Goal: Task Accomplishment & Management: Complete application form

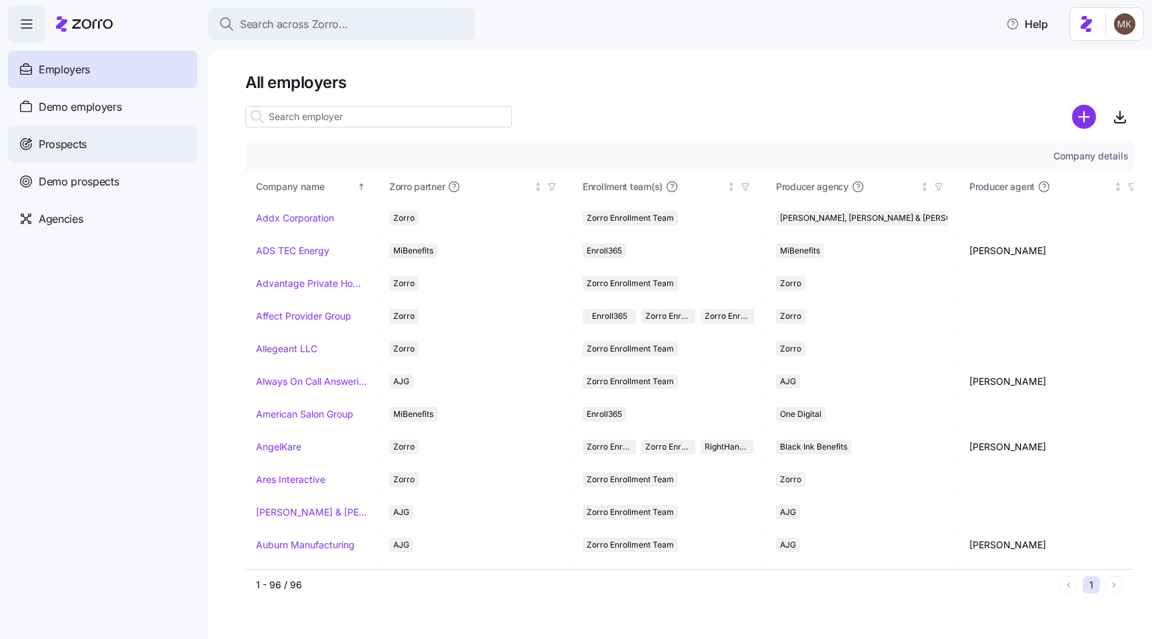
click at [81, 153] on div "Prospects" at bounding box center [102, 143] width 189 height 37
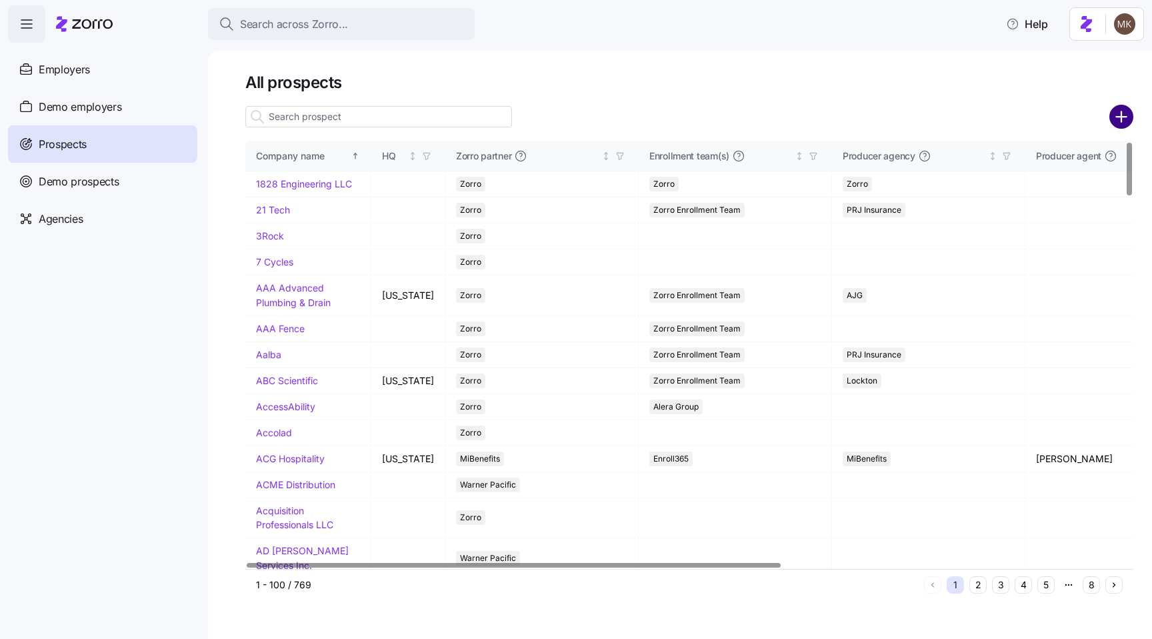
click at [1113, 119] on circle "add icon" at bounding box center [1122, 117] width 22 height 22
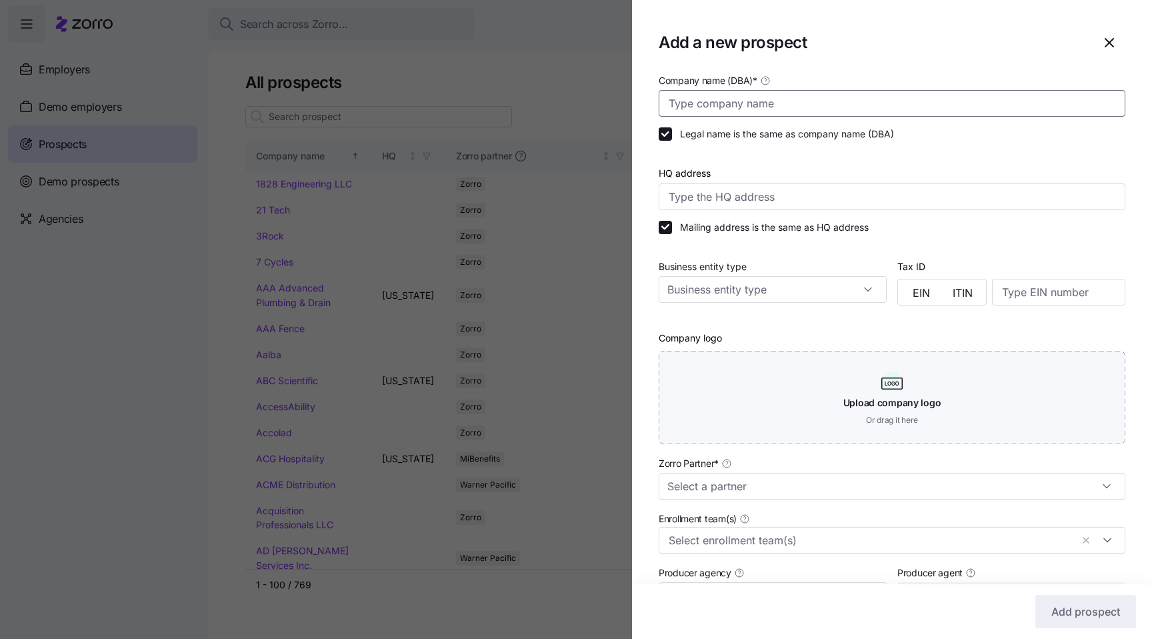
click at [907, 95] on input "Company name (DBA) *" at bounding box center [892, 103] width 467 height 27
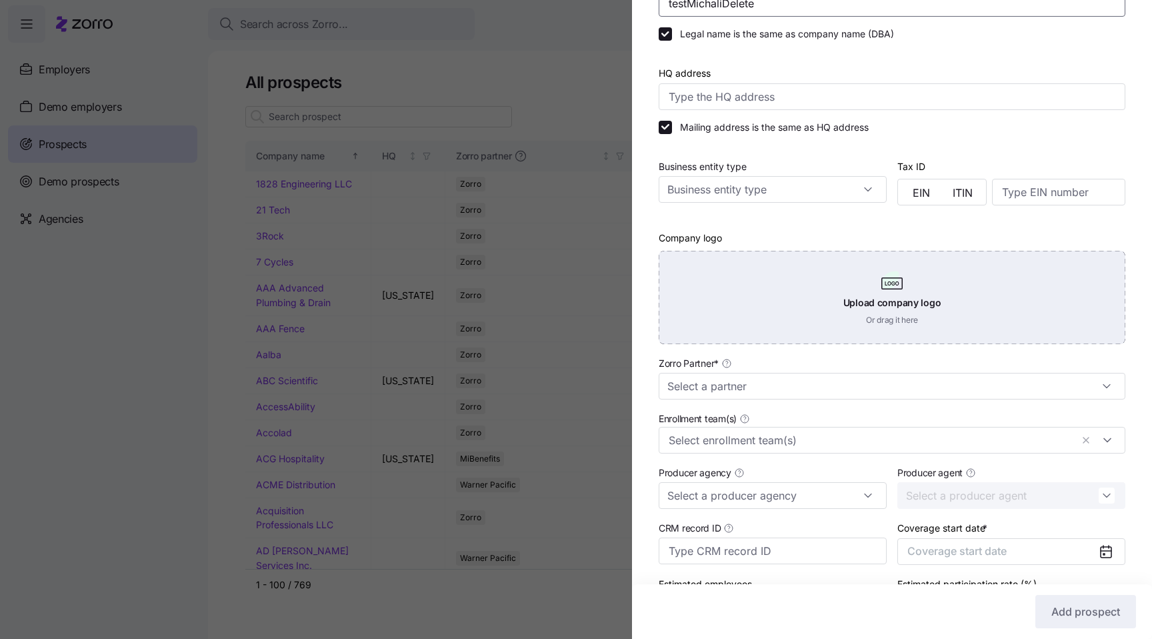
scroll to position [107, 0]
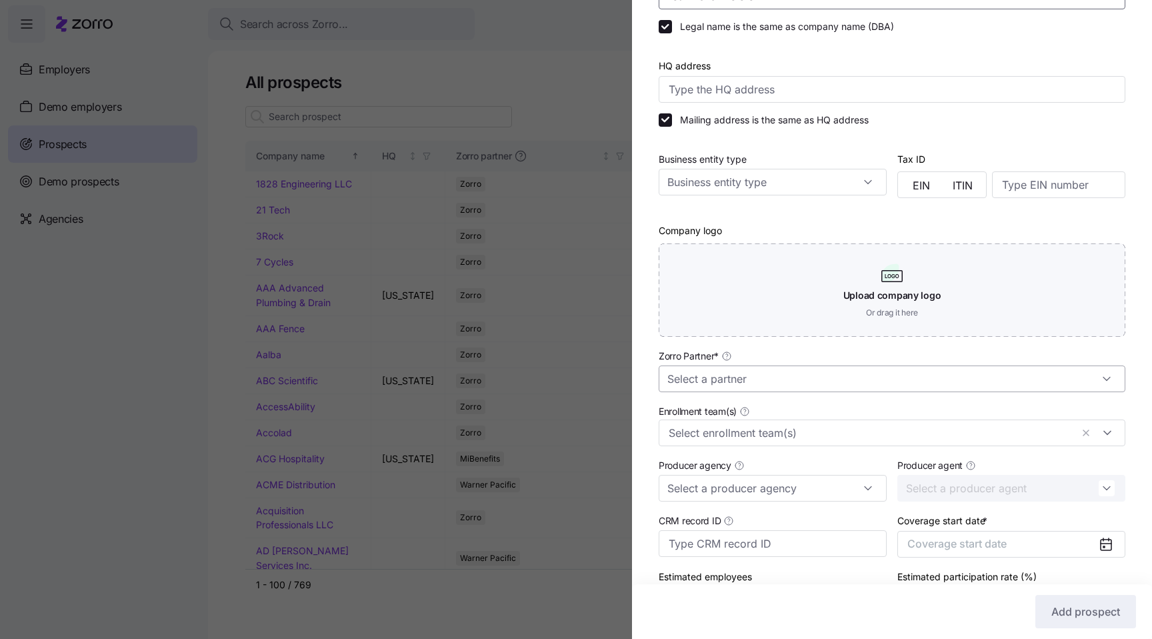
type input "testMichaliDelete"
click at [773, 378] on input "Zorro Partner *" at bounding box center [892, 378] width 467 height 27
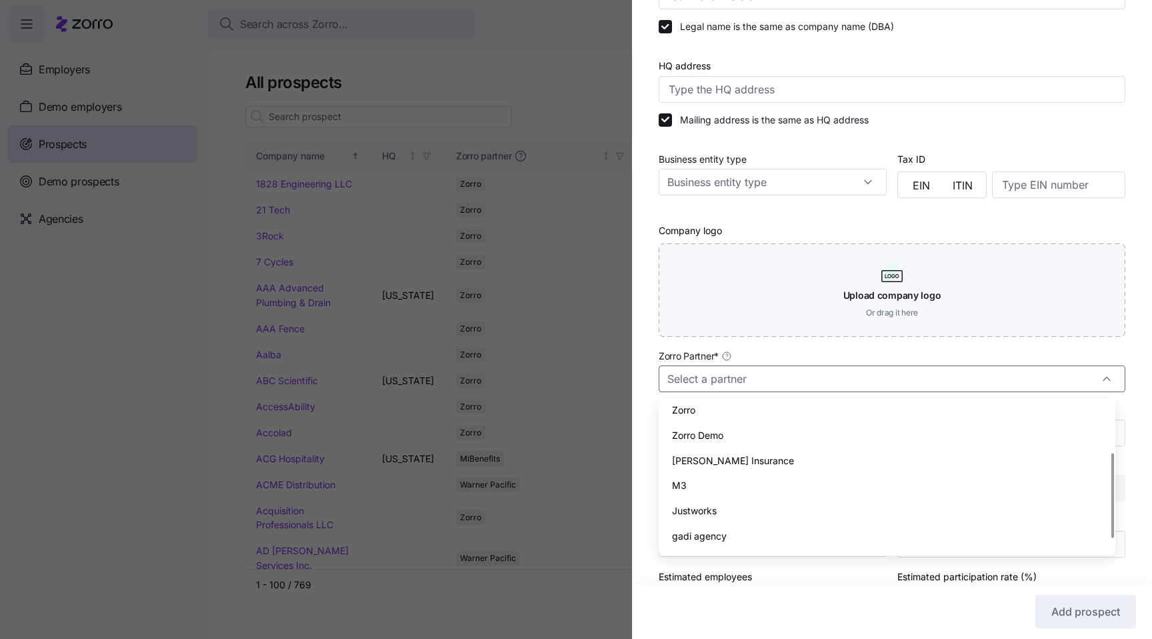
scroll to position [49, 0]
click at [733, 465] on div "Zorro Demo" at bounding box center [887, 467] width 446 height 25
type input "Zorro Demo"
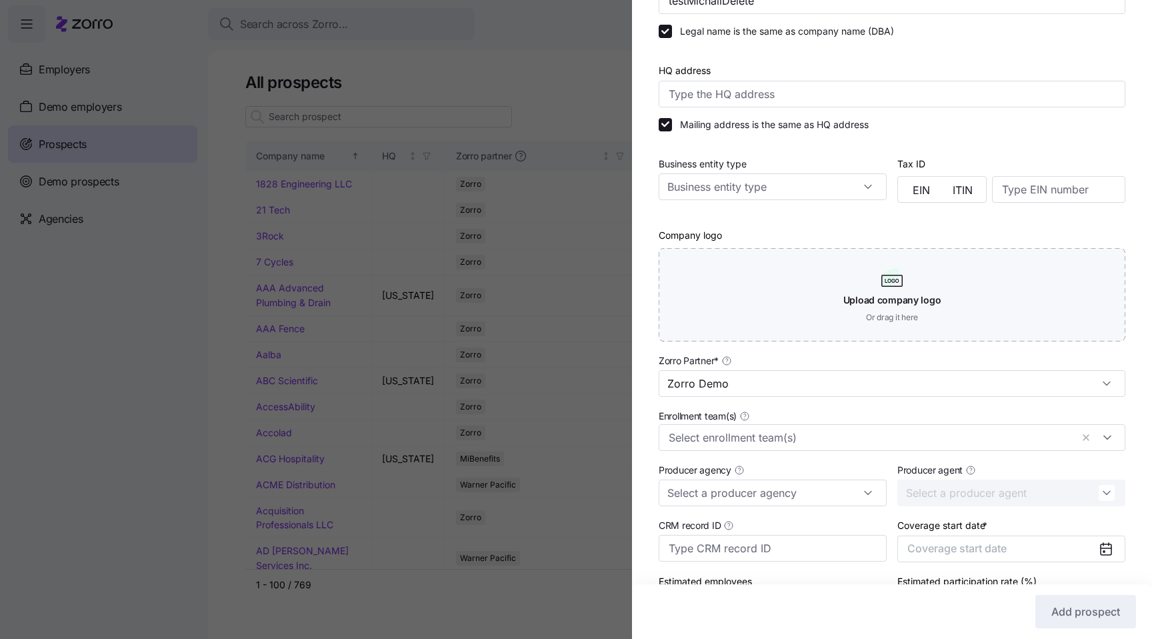
scroll to position [102, 0]
click at [782, 100] on input "HQ address" at bounding box center [892, 94] width 467 height 27
click at [832, 73] on div "HQ address" at bounding box center [892, 85] width 467 height 45
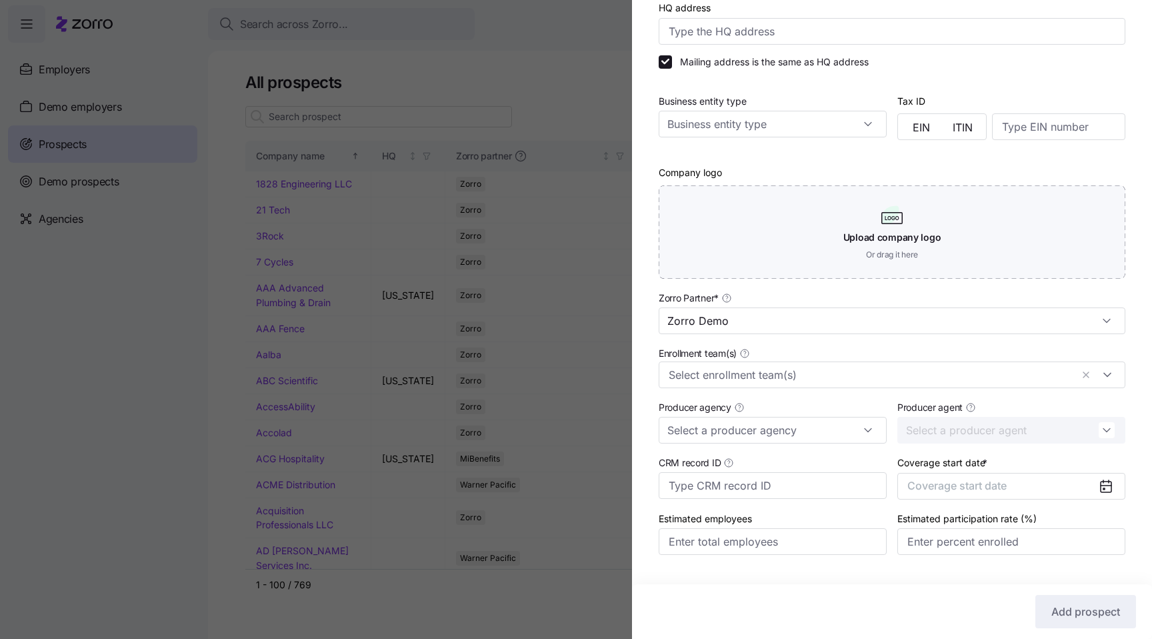
scroll to position [197, 0]
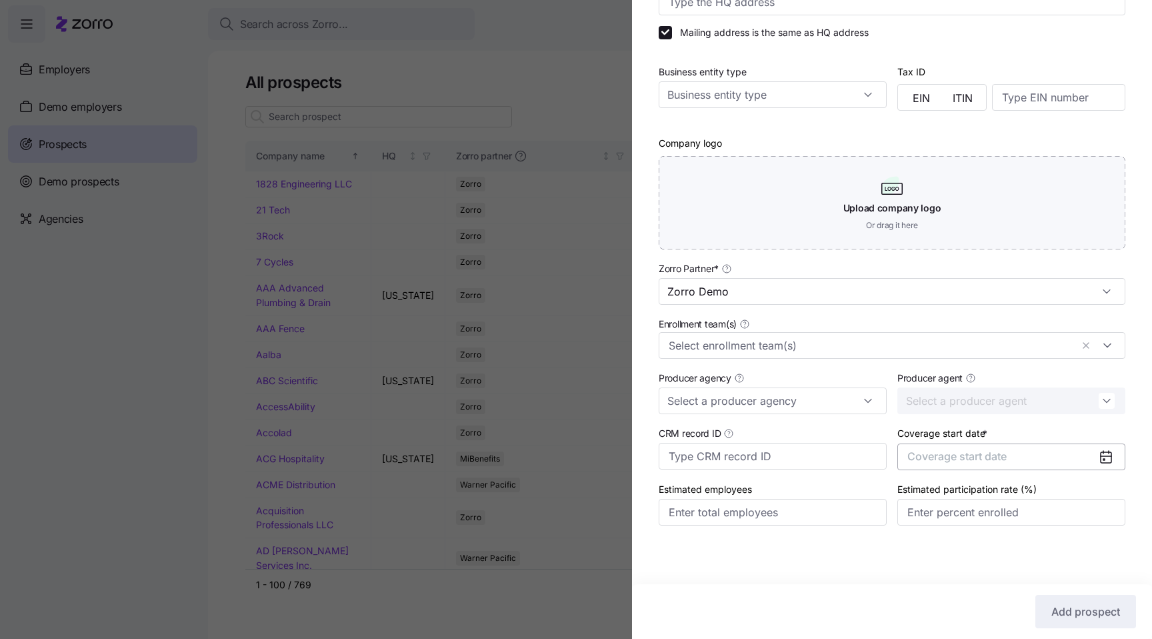
click at [949, 459] on span "Coverage start date" at bounding box center [956, 455] width 99 height 13
click at [939, 413] on button "Oct" at bounding box center [937, 414] width 67 height 28
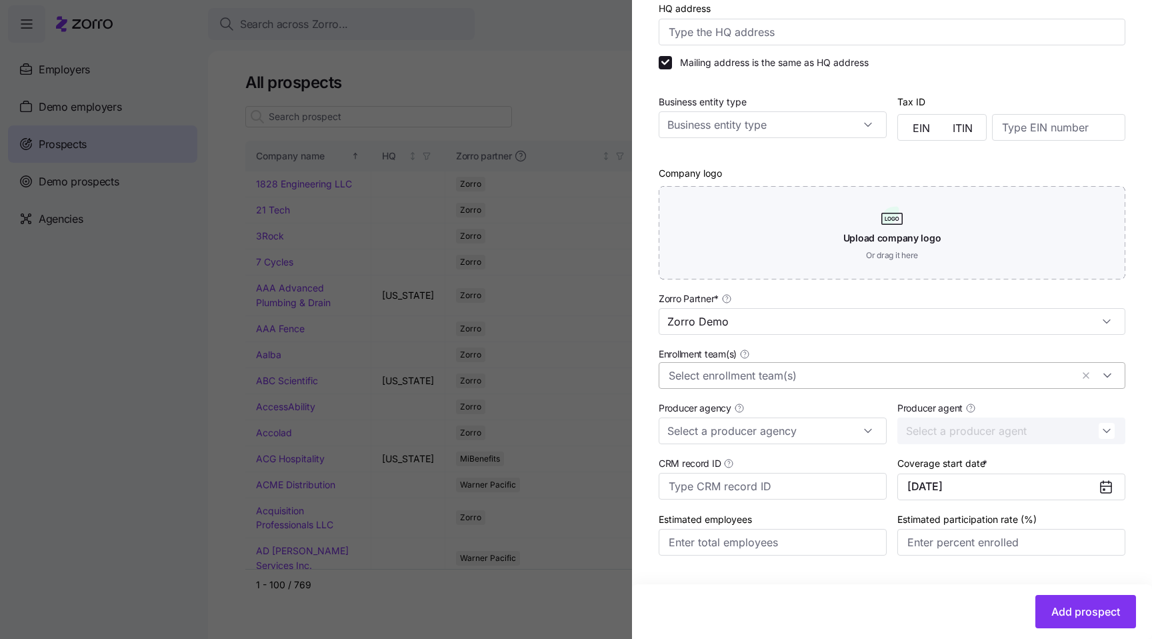
scroll to position [0, 0]
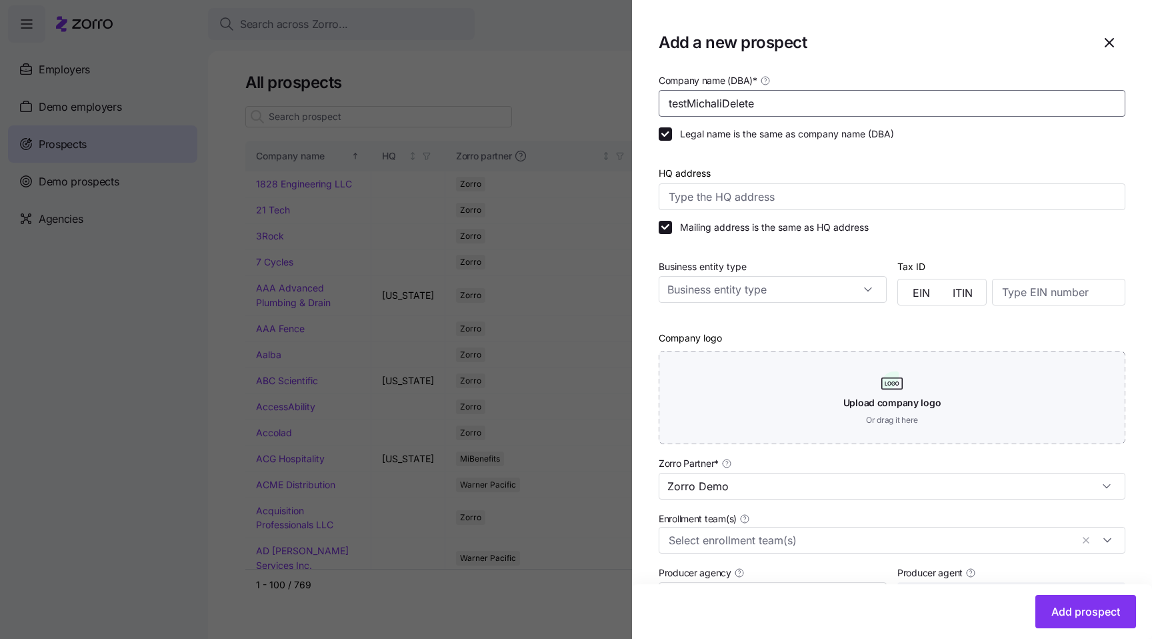
click at [799, 108] on input "testMichaliDelete" at bounding box center [892, 103] width 467 height 27
click at [1047, 619] on button "Add prospect" at bounding box center [1085, 611] width 101 height 33
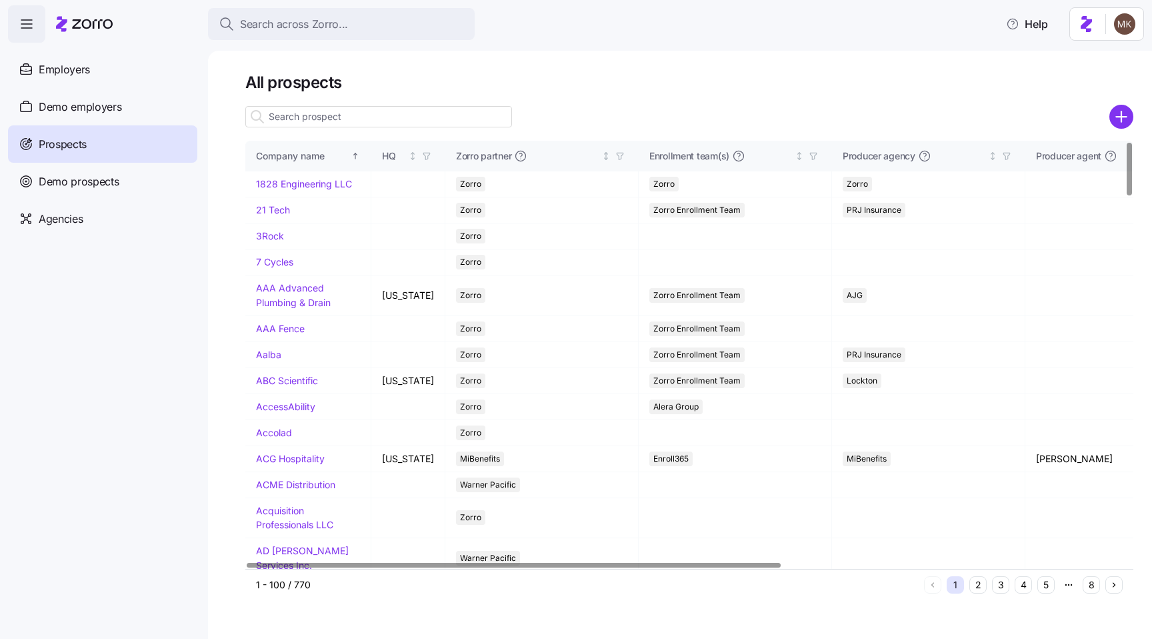
click at [304, 117] on input at bounding box center [378, 116] width 267 height 21
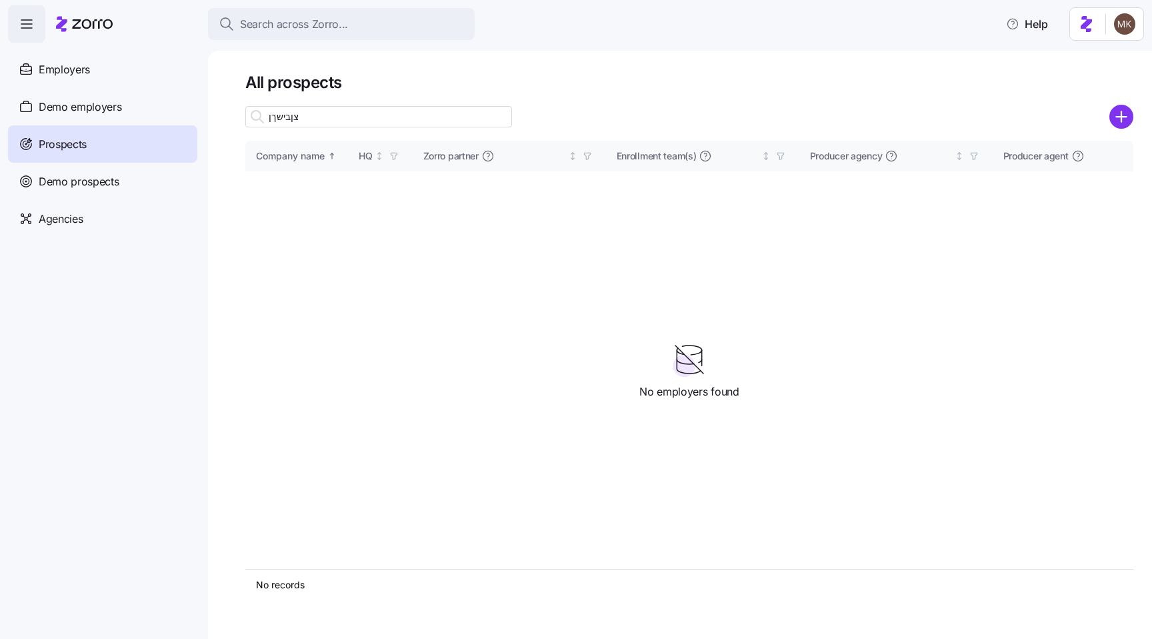
type input "צןבישךן"
click at [315, 103] on div "צןבישךן" at bounding box center [378, 116] width 267 height 27
click at [315, 117] on input "צןבישךן" at bounding box center [378, 116] width 267 height 21
click at [360, 115] on input "צןבישךן" at bounding box center [378, 116] width 267 height 21
click at [322, 126] on input "צןבישךן" at bounding box center [378, 116] width 267 height 21
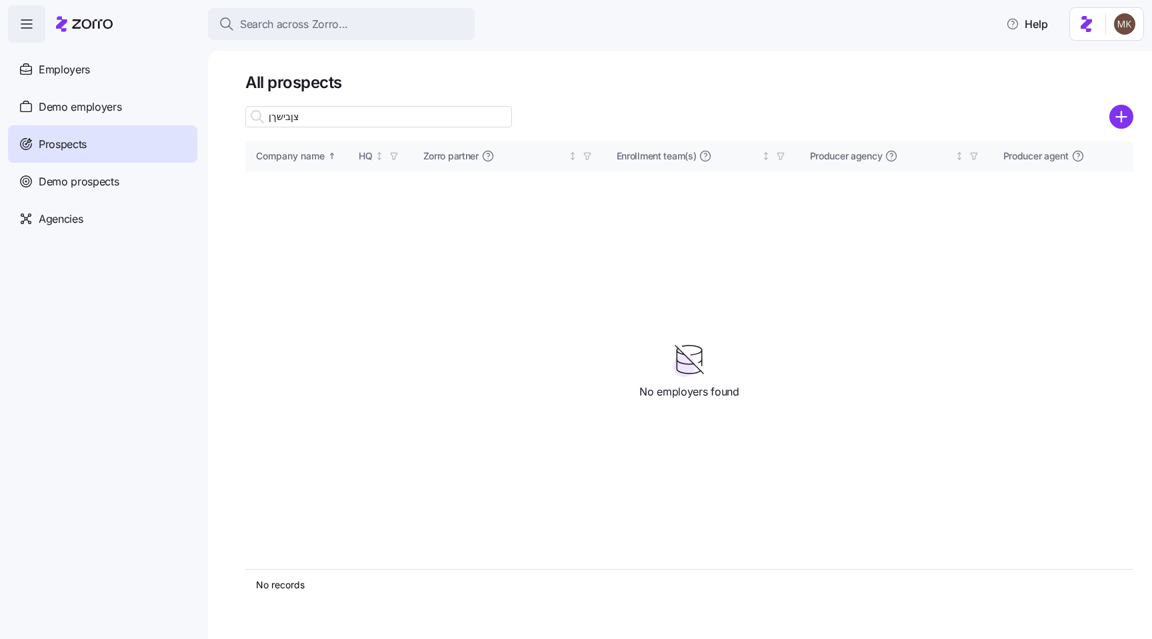
click at [313, 114] on input "צןבישךן" at bounding box center [378, 116] width 267 height 21
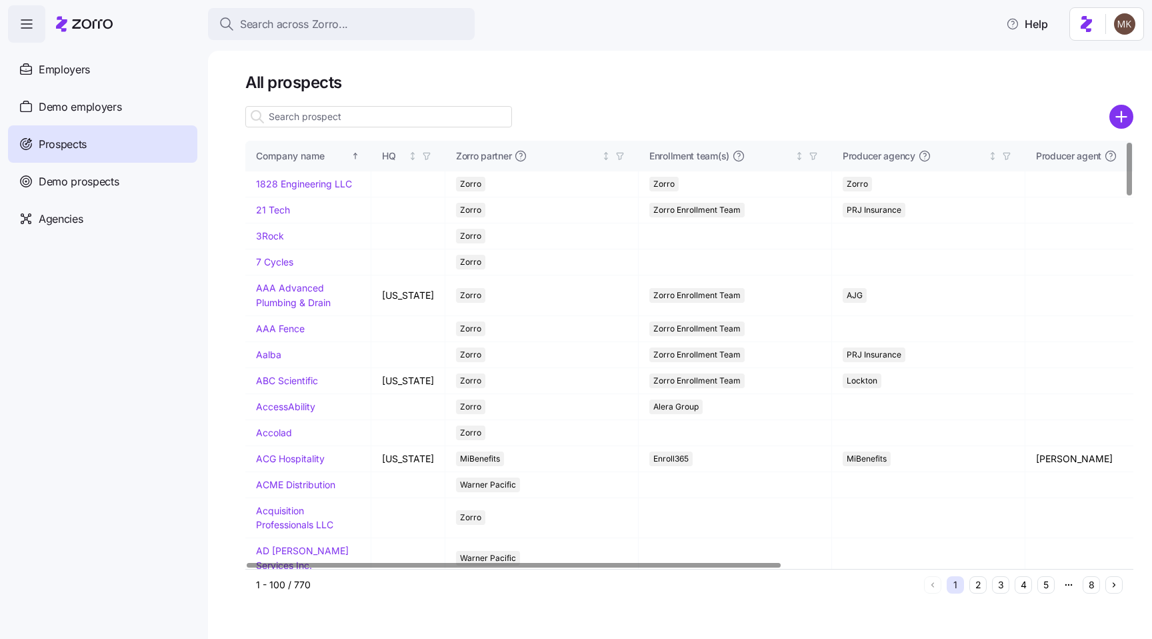
click at [325, 123] on input at bounding box center [378, 116] width 267 height 21
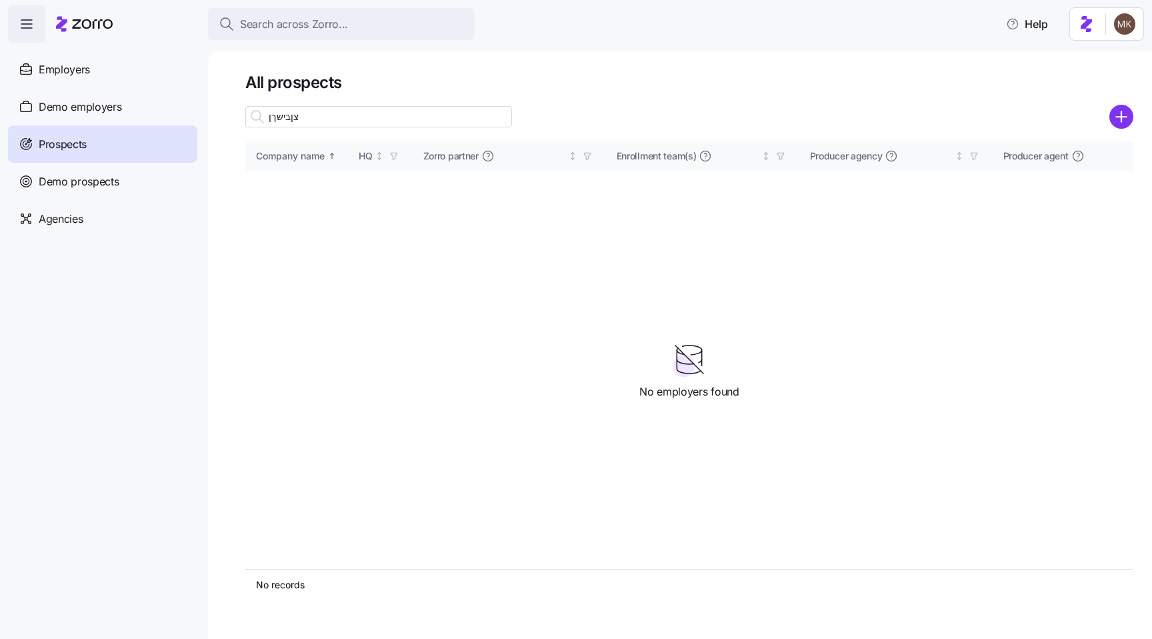
click at [351, 121] on input "צןבישךן" at bounding box center [378, 116] width 267 height 21
type input "צןבישךןכג"
click at [325, 119] on input "צןבישךןכג" at bounding box center [378, 116] width 267 height 21
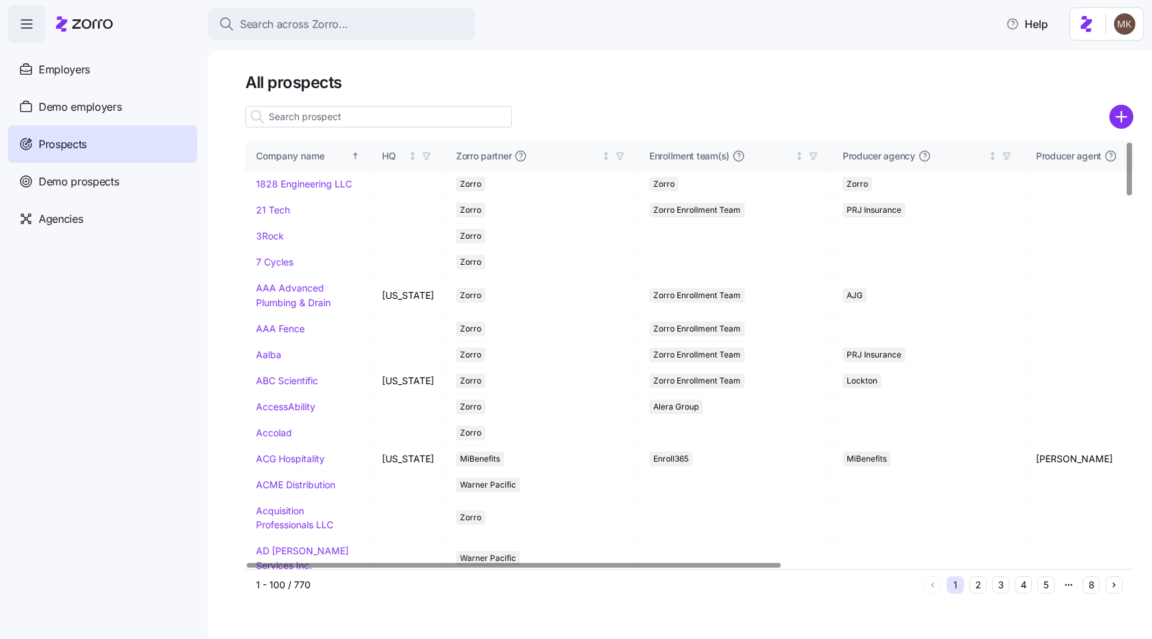
click at [319, 113] on input at bounding box center [378, 116] width 267 height 21
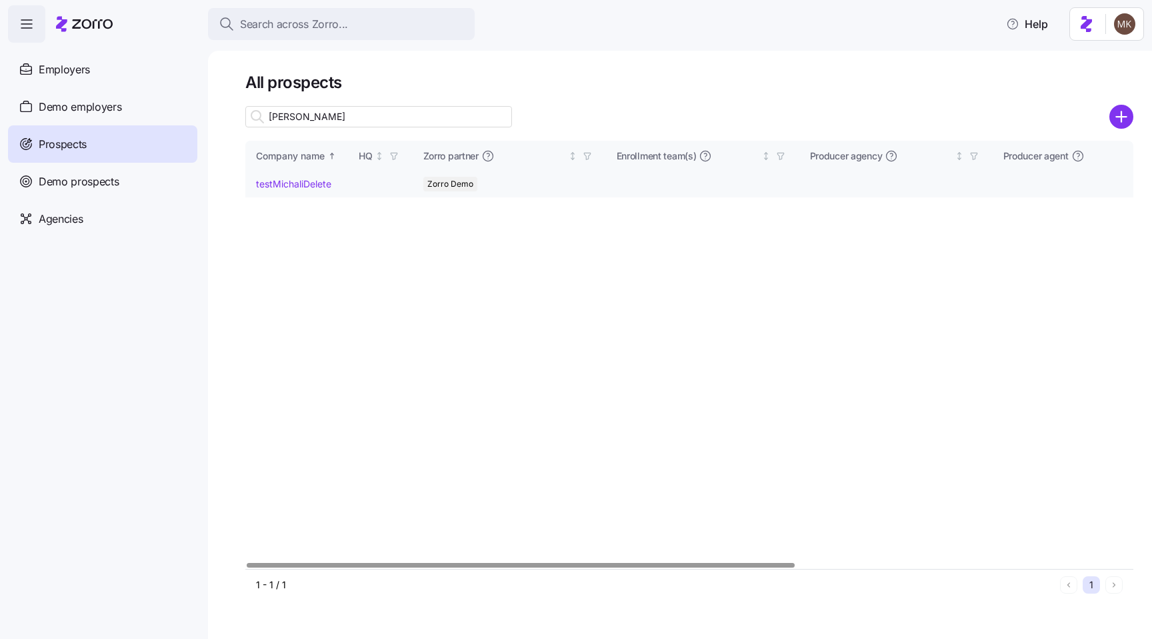
type input "michali"
click at [293, 184] on link "testMichaliDelete" at bounding box center [293, 183] width 75 height 11
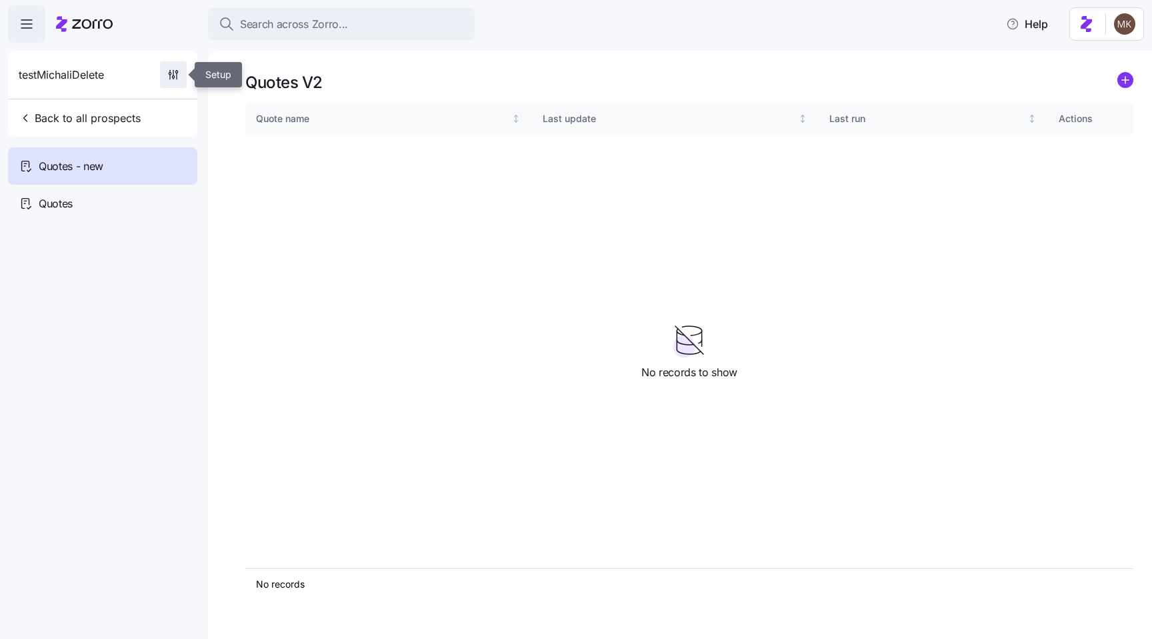
click at [179, 69] on icon "button" at bounding box center [173, 74] width 13 height 13
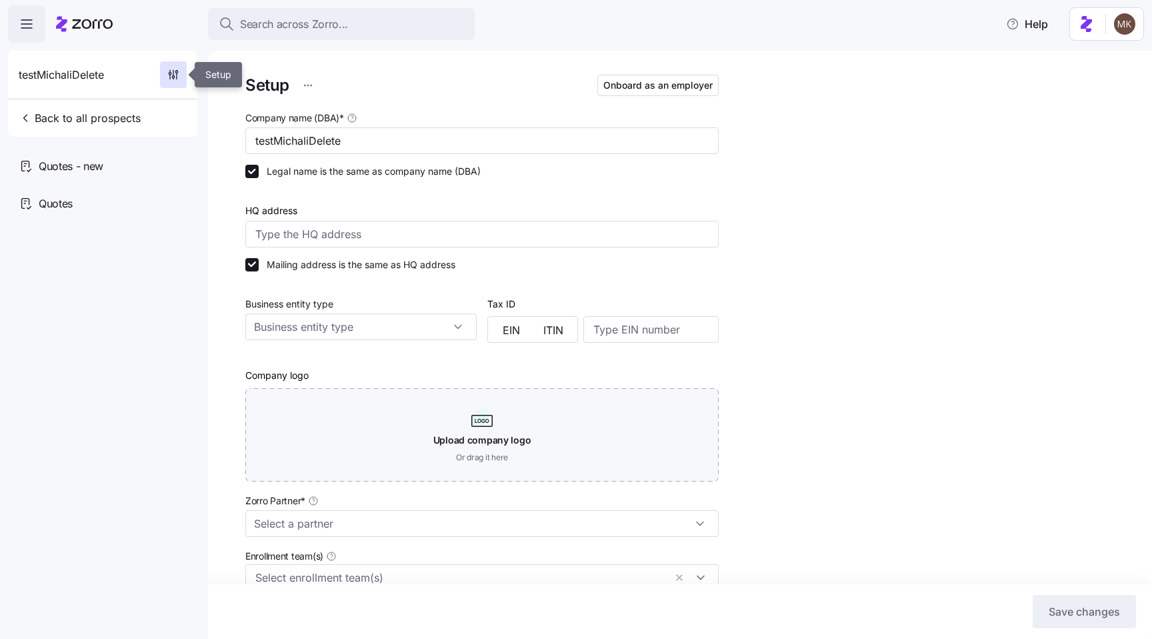
type input "Zorro Demo"
click at [313, 82] on html "Search across Zorro... Help testMichaliDelete Back to all prospects Quotes - ne…" at bounding box center [576, 315] width 1152 height 631
click at [295, 139] on div "Delete employer" at bounding box center [254, 139] width 123 height 21
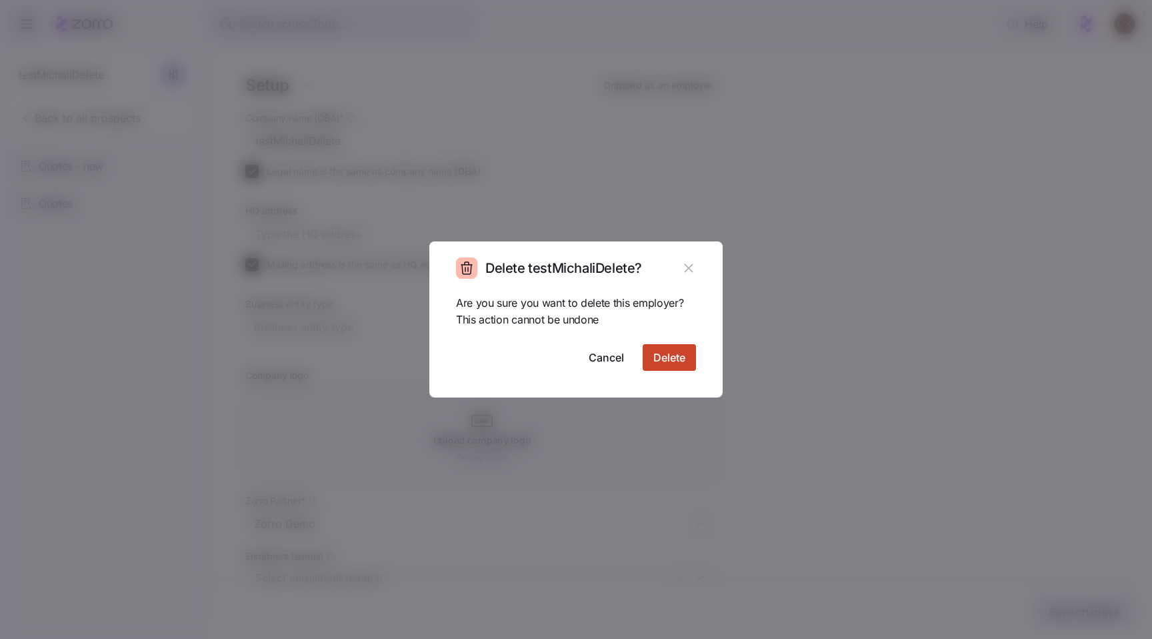
click at [673, 346] on button "Delete" at bounding box center [669, 357] width 53 height 27
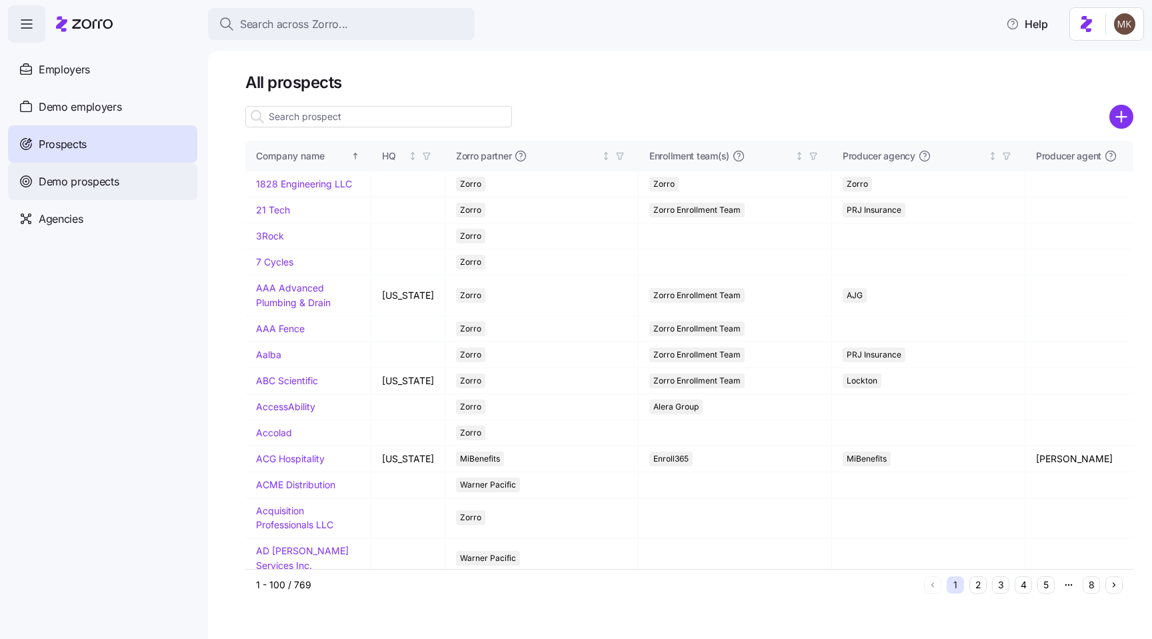
click at [70, 185] on span "Demo prospects" at bounding box center [79, 181] width 81 height 17
